Goal: Information Seeking & Learning: Learn about a topic

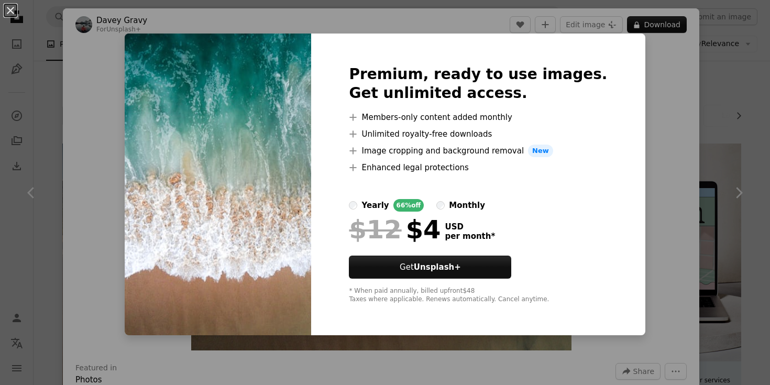
scroll to position [461, 0]
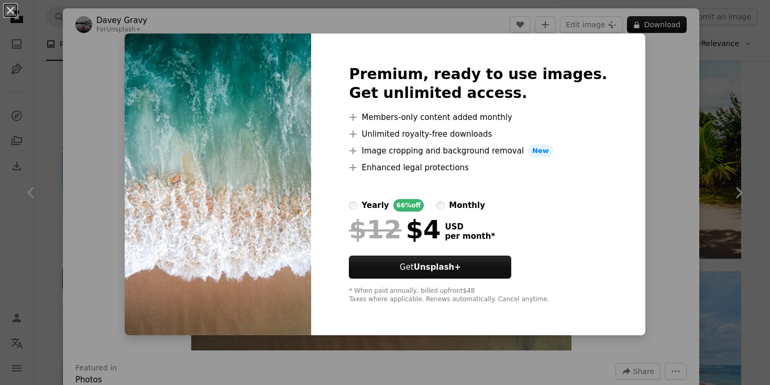
click at [650, 78] on div "An X shape Premium, ready to use images. Get unlimited access. A plus sign Memb…" at bounding box center [385, 192] width 770 height 385
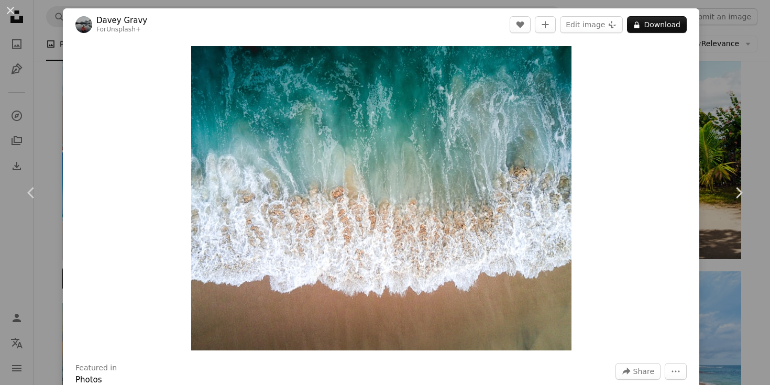
click at [724, 75] on div "An X shape Chevron left Chevron right Davey Gravy For Unsplash+ A heart A plus …" at bounding box center [385, 192] width 770 height 385
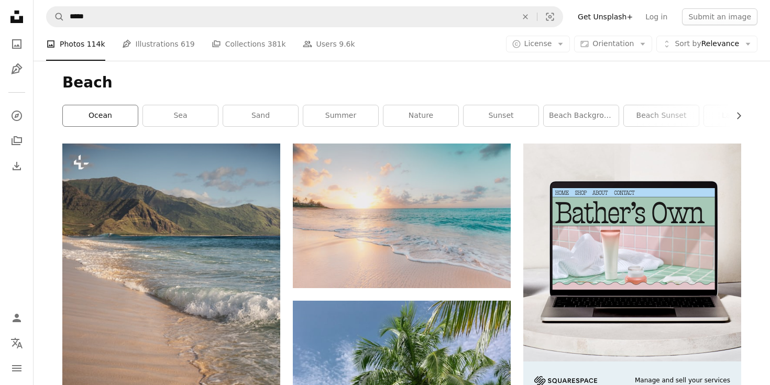
click at [105, 112] on link "ocean" at bounding box center [100, 115] width 75 height 21
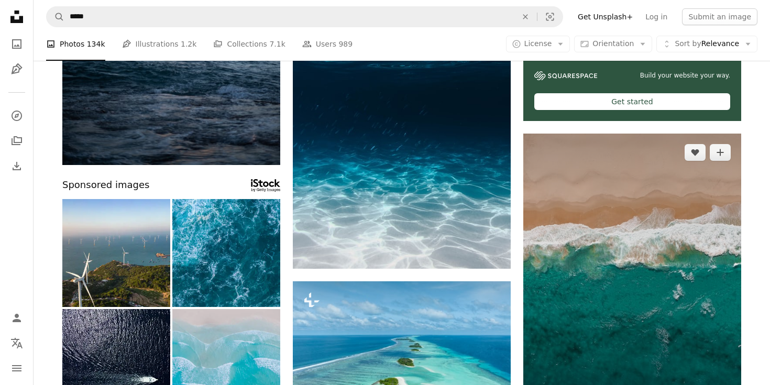
scroll to position [323, 0]
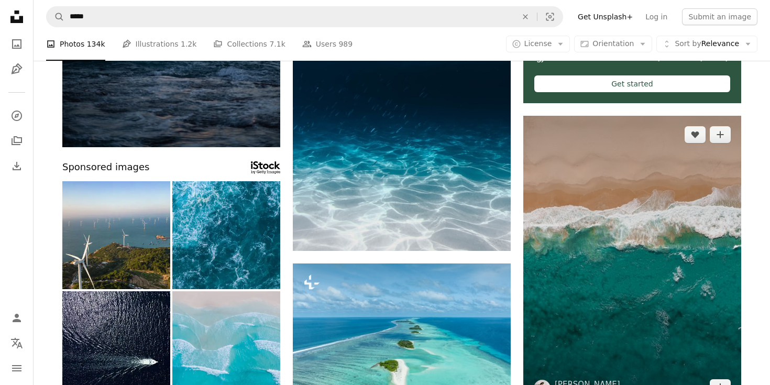
click at [606, 230] on img at bounding box center [632, 261] width 218 height 291
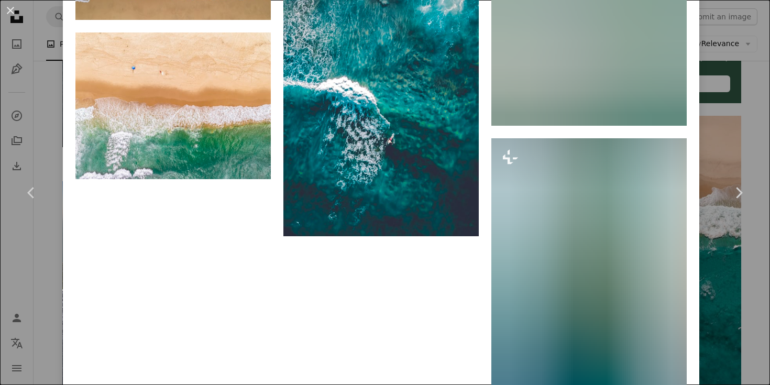
scroll to position [7895, 0]
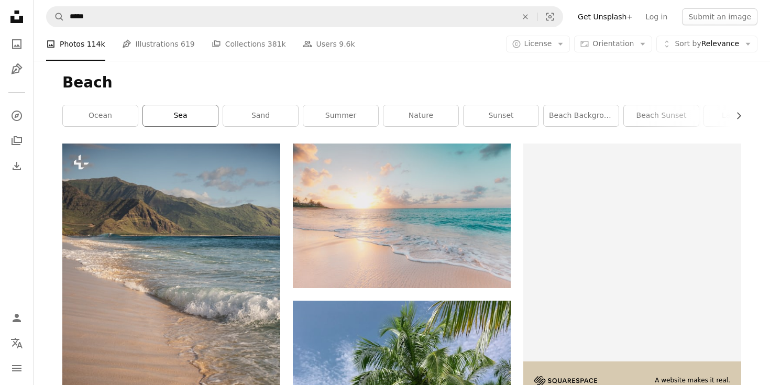
click at [205, 116] on link "sea" at bounding box center [180, 115] width 75 height 21
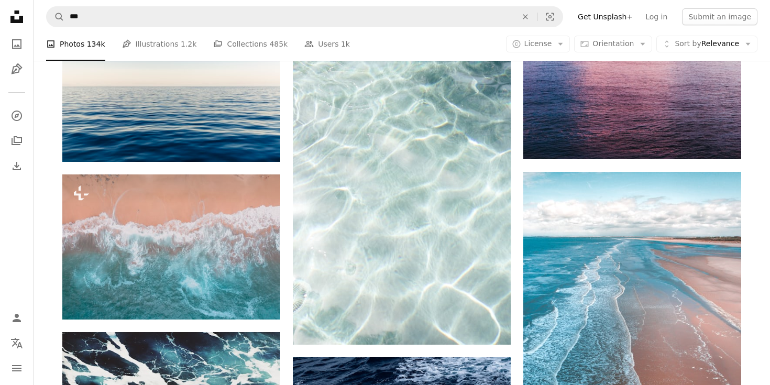
scroll to position [1584, 0]
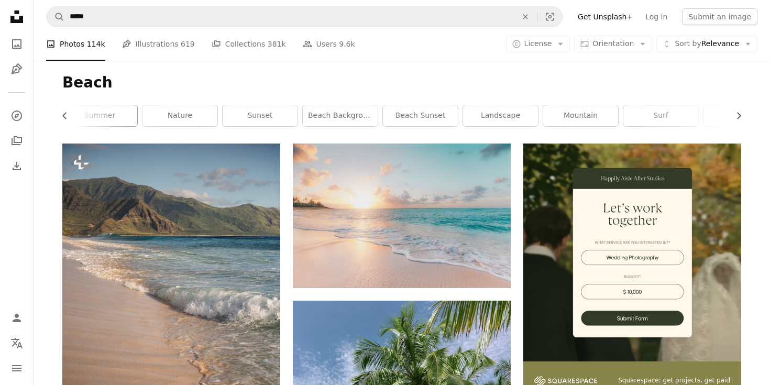
scroll to position [0, 244]
click at [351, 113] on link "beach background" at bounding box center [337, 115] width 75 height 21
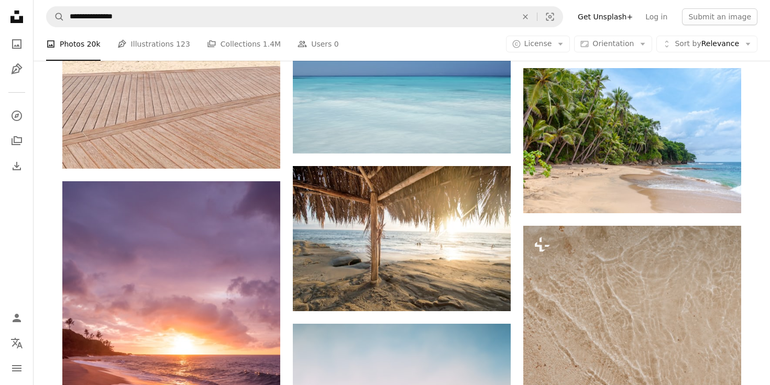
scroll to position [1216, 0]
